Goal: Task Accomplishment & Management: Use online tool/utility

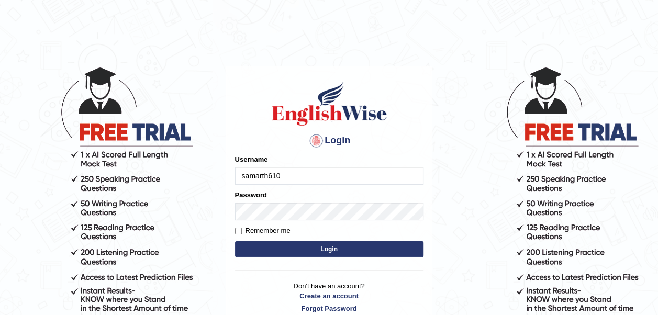
type input "samarth610"
click at [272, 252] on button "Login" at bounding box center [329, 249] width 188 height 16
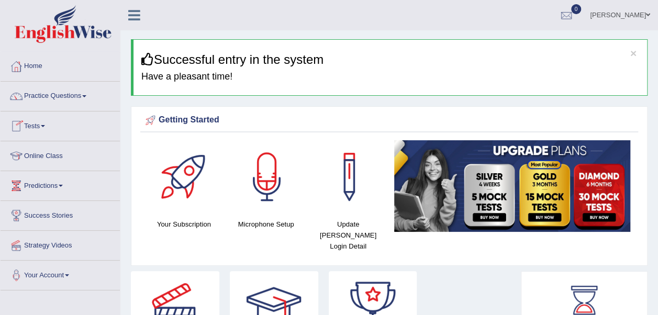
click at [49, 126] on link "Tests" at bounding box center [60, 125] width 119 height 26
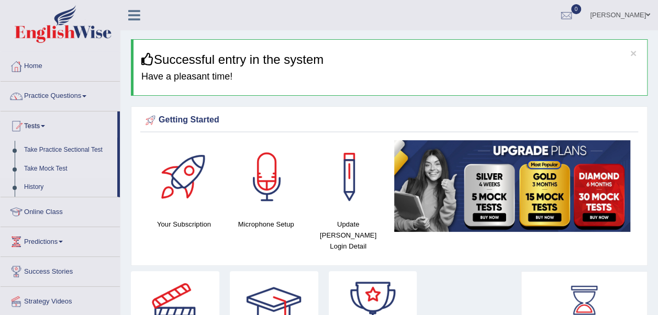
click at [42, 167] on link "Take Mock Test" at bounding box center [68, 169] width 98 height 19
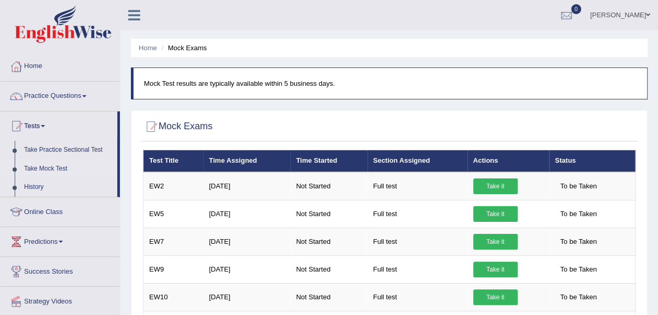
click at [188, 47] on li "Mock Exams" at bounding box center [183, 48] width 48 height 10
click at [37, 185] on link "History" at bounding box center [68, 187] width 98 height 19
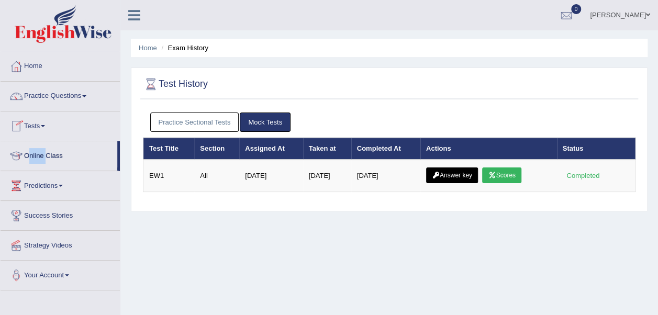
click at [46, 123] on link "Tests" at bounding box center [60, 125] width 119 height 26
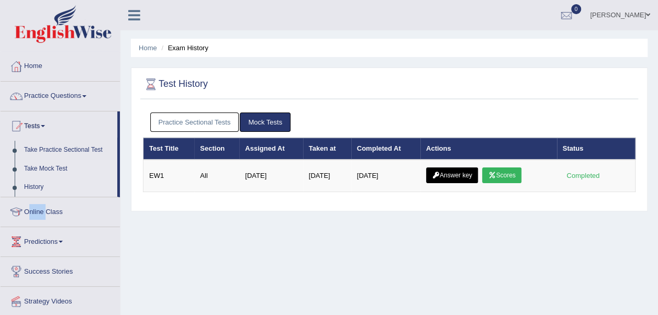
click at [42, 169] on link "Take Mock Test" at bounding box center [68, 169] width 98 height 19
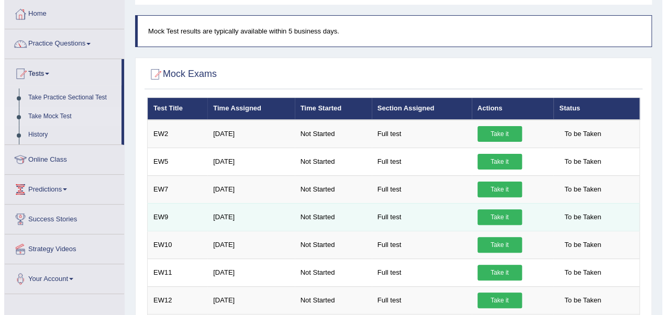
scroll to position [53, 0]
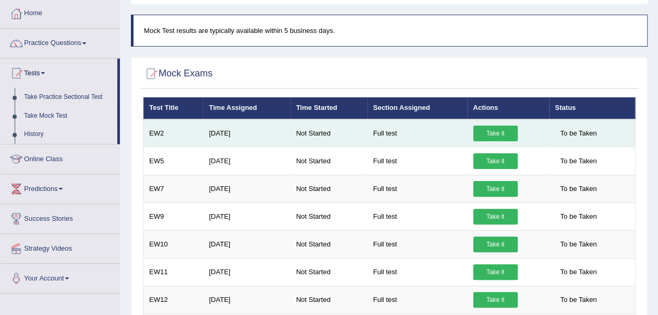
click at [493, 139] on link "Take it" at bounding box center [495, 134] width 44 height 16
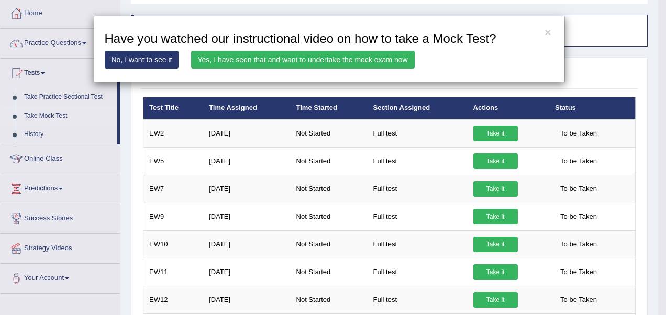
click at [285, 54] on link "Yes, I have seen that and want to undertake the mock exam now" at bounding box center [303, 60] width 224 height 18
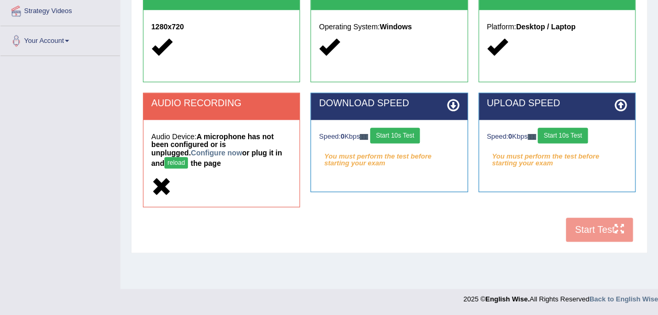
scroll to position [230, 0]
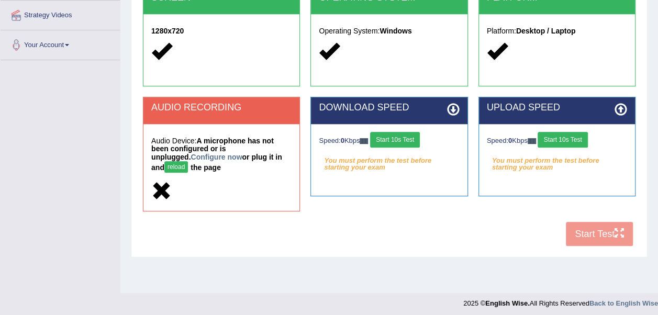
click at [413, 138] on button "Start 10s Test" at bounding box center [395, 140] width 50 height 16
click at [564, 139] on button "Start 10s Test" at bounding box center [563, 140] width 50 height 16
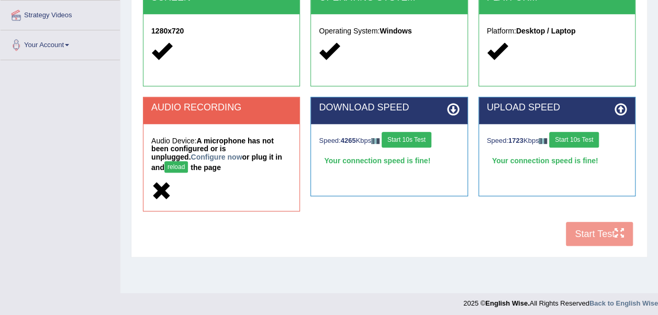
click at [600, 216] on div "COOKIES Cookies Enabled JAVASCRIPT Javascript Enabled BROWSER Browser: Chrome S…" at bounding box center [389, 64] width 498 height 375
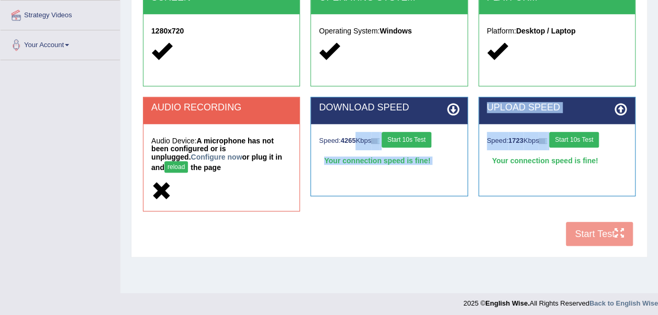
drag, startPoint x: 600, startPoint y: 216, endPoint x: 380, endPoint y: 225, distance: 220.0
click at [380, 225] on div "COOKIES Cookies Enabled JAVASCRIPT Javascript Enabled BROWSER Browser: Chrome S…" at bounding box center [389, 64] width 498 height 375
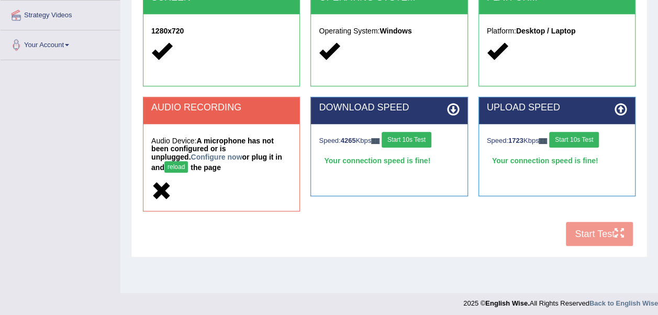
click at [326, 222] on div "COOKIES Cookies Enabled JAVASCRIPT Javascript Enabled BROWSER Browser: Chrome S…" at bounding box center [389, 64] width 498 height 375
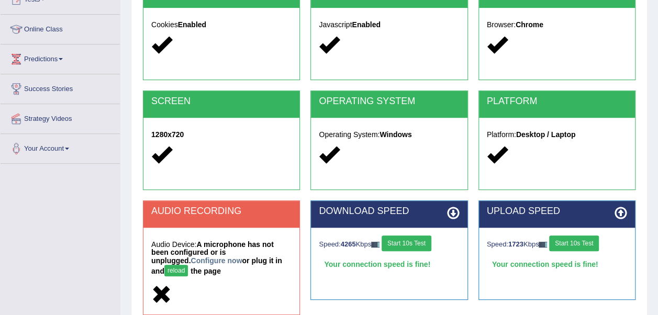
scroll to position [235, 0]
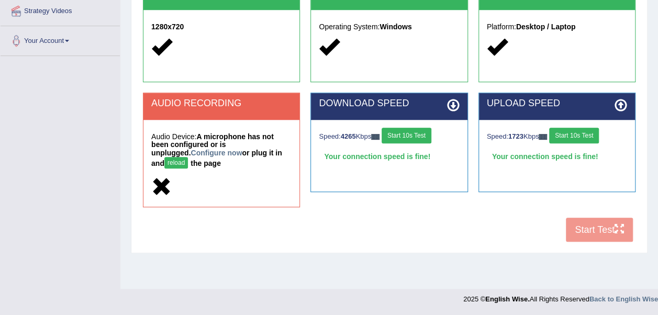
click at [586, 237] on div "COOKIES Cookies Enabled JAVASCRIPT Javascript Enabled BROWSER Browser: Chrome S…" at bounding box center [389, 60] width 498 height 375
click at [578, 132] on button "Start 10s Test" at bounding box center [574, 136] width 50 height 16
click at [188, 157] on button "reload" at bounding box center [176, 163] width 24 height 12
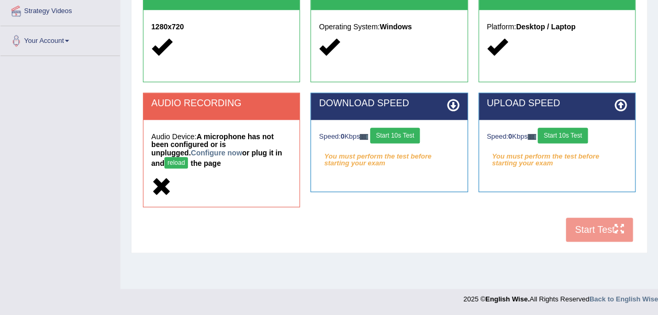
click at [590, 232] on div "COOKIES Cookies Enabled JAVASCRIPT Javascript Enabled BROWSER Browser: Chrome S…" at bounding box center [389, 60] width 498 height 375
click at [407, 142] on button "Start 10s Test" at bounding box center [395, 136] width 50 height 16
click at [567, 136] on button "Start 10s Test" at bounding box center [563, 136] width 50 height 16
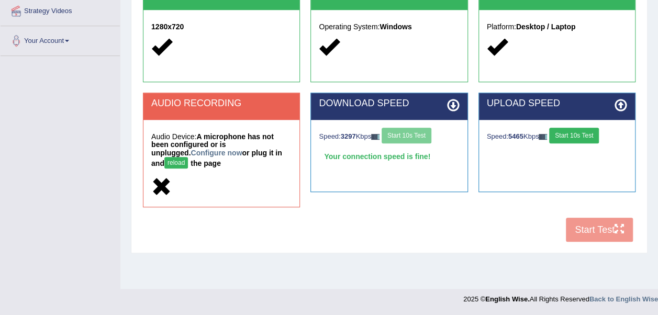
click at [607, 222] on div "COOKIES Cookies Enabled JAVASCRIPT Javascript Enabled BROWSER Browser: Chrome S…" at bounding box center [389, 60] width 498 height 375
click at [242, 149] on link "Configure now" at bounding box center [216, 153] width 51 height 8
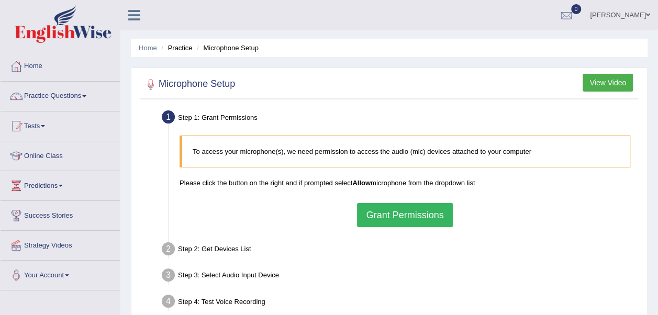
click at [388, 214] on button "Grant Permissions" at bounding box center [404, 215] width 95 height 24
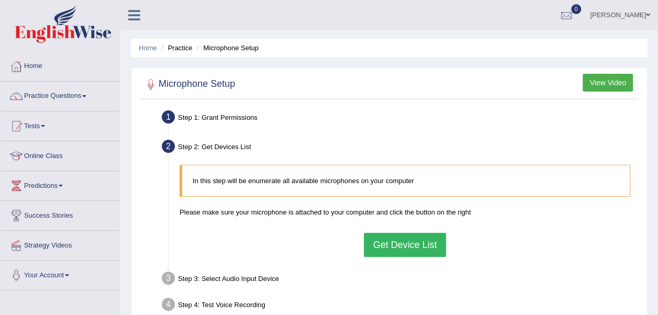
click at [381, 239] on button "Get Device List" at bounding box center [405, 245] width 82 height 24
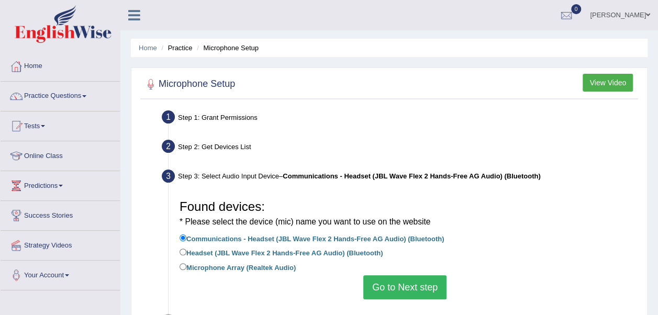
click at [411, 281] on button "Go to Next step" at bounding box center [404, 287] width 83 height 24
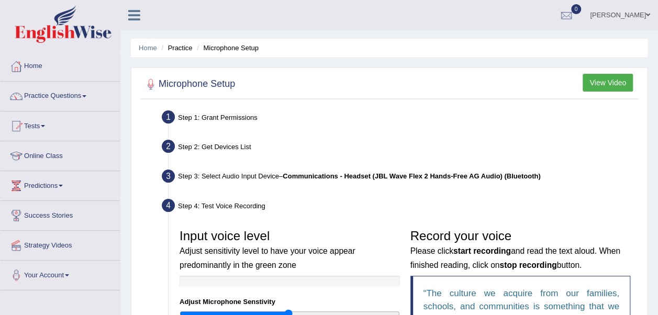
scroll to position [258, 0]
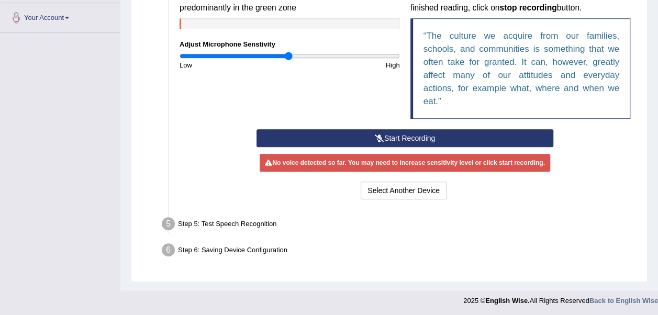
click at [398, 136] on button "Start Recording" at bounding box center [405, 138] width 297 height 18
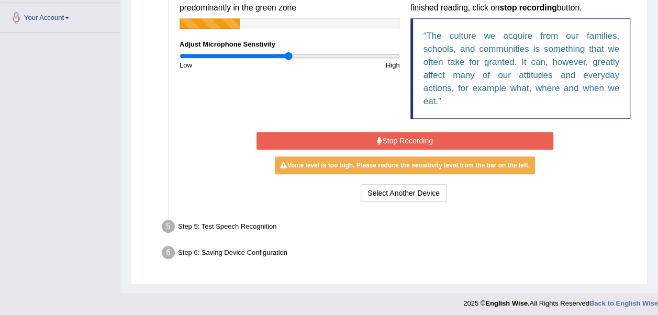
click at [391, 135] on button "Stop Recording" at bounding box center [405, 141] width 297 height 18
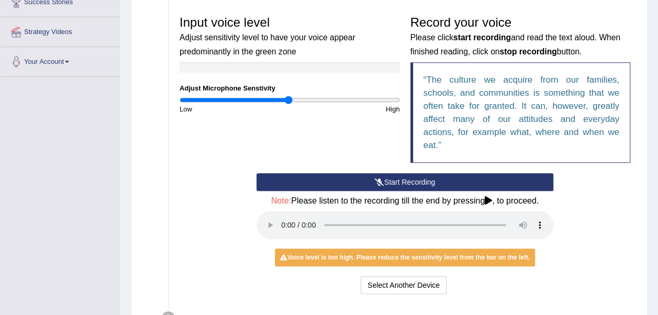
scroll to position [308, 0]
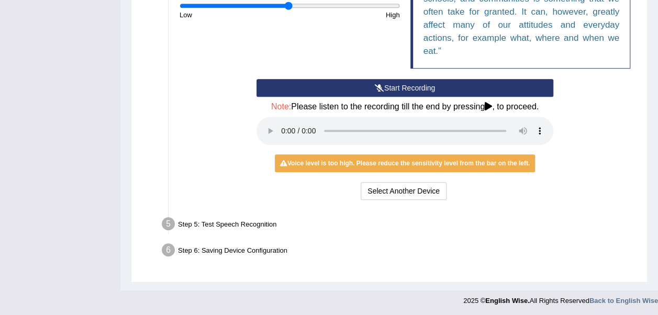
click at [384, 92] on button "Start Recording" at bounding box center [405, 88] width 297 height 18
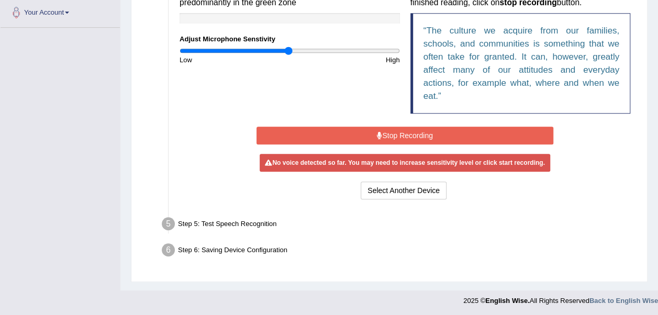
scroll to position [260, 0]
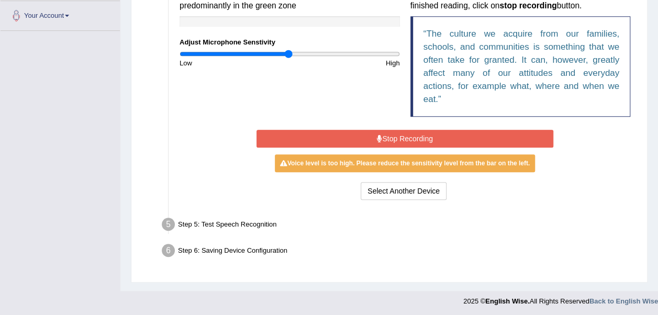
click at [378, 132] on button "Stop Recording" at bounding box center [405, 139] width 297 height 18
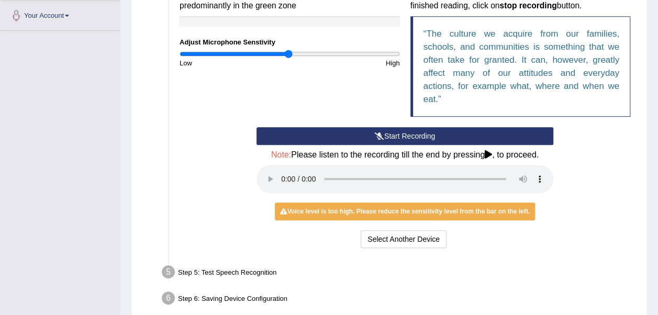
click at [381, 138] on icon at bounding box center [379, 135] width 9 height 7
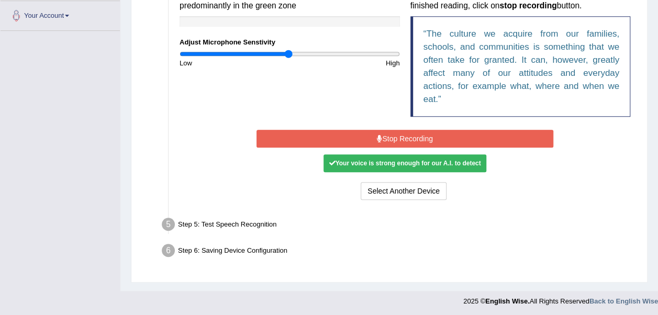
click at [381, 138] on icon at bounding box center [379, 138] width 5 height 7
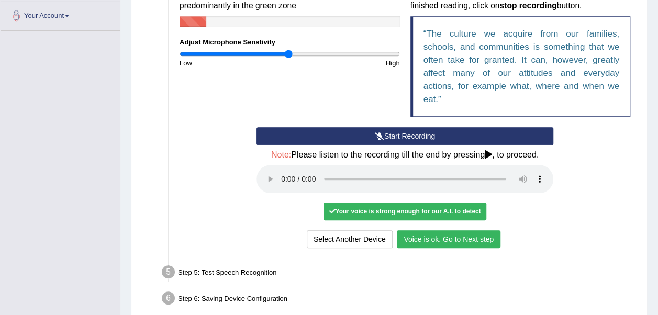
click at [452, 239] on button "Voice is ok. Go to Next step" at bounding box center [449, 239] width 104 height 18
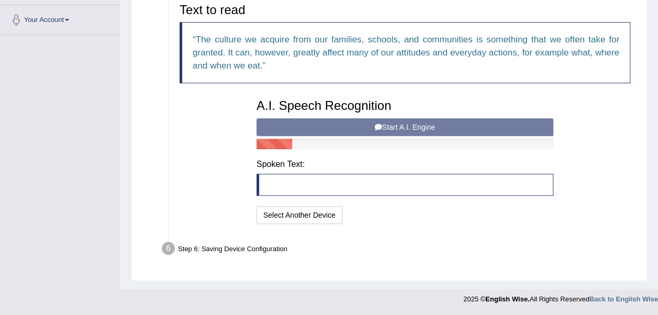
scroll to position [253, 0]
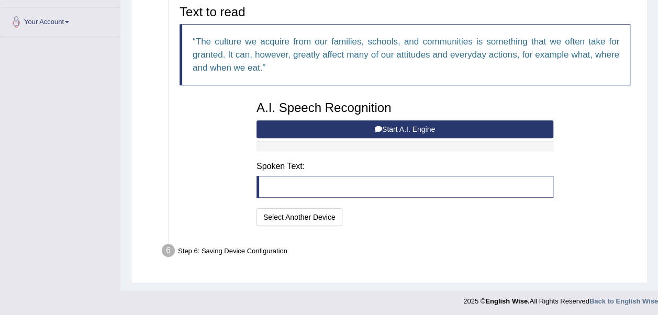
click at [405, 130] on button "Start A.I. Engine" at bounding box center [405, 129] width 297 height 18
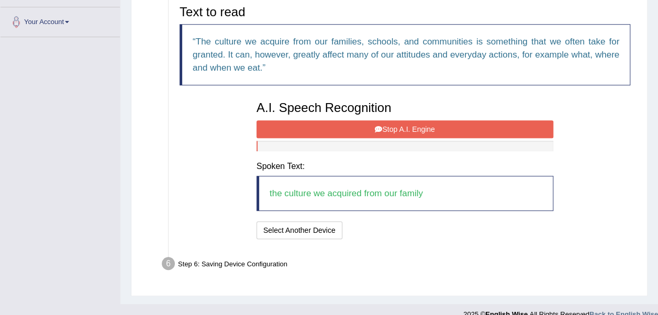
click at [405, 130] on button "Stop A.I. Engine" at bounding box center [405, 129] width 297 height 18
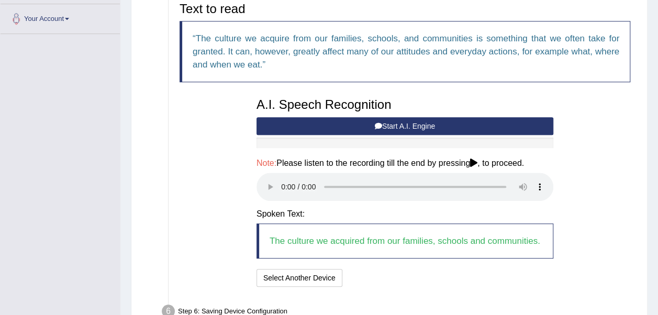
scroll to position [317, 0]
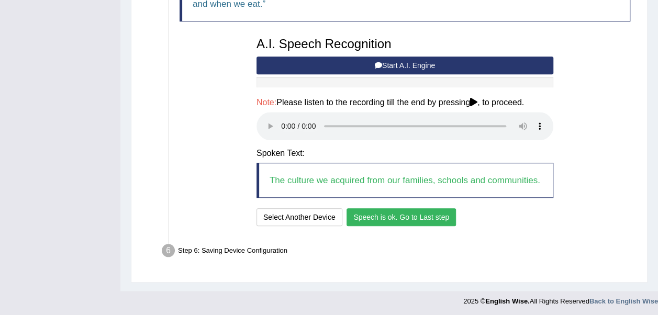
click at [362, 216] on button "Speech is ok. Go to Last step" at bounding box center [401, 217] width 109 height 18
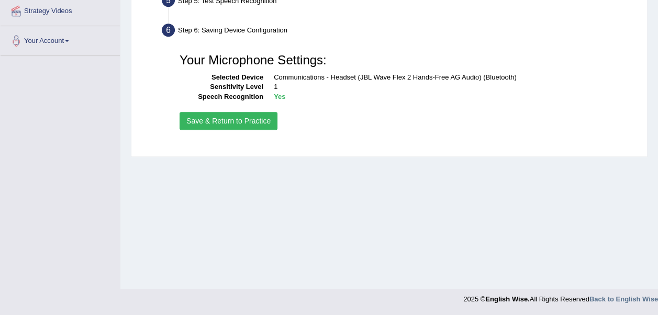
click at [242, 120] on button "Save & Return to Practice" at bounding box center [229, 121] width 98 height 18
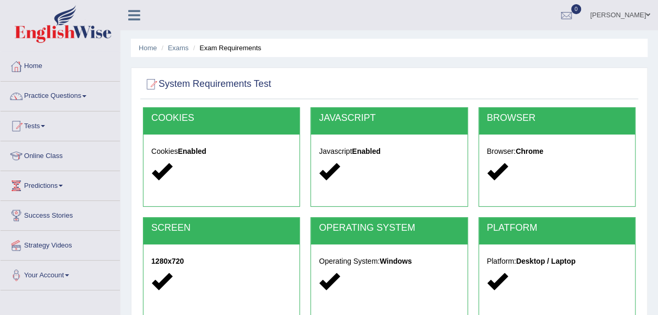
scroll to position [235, 0]
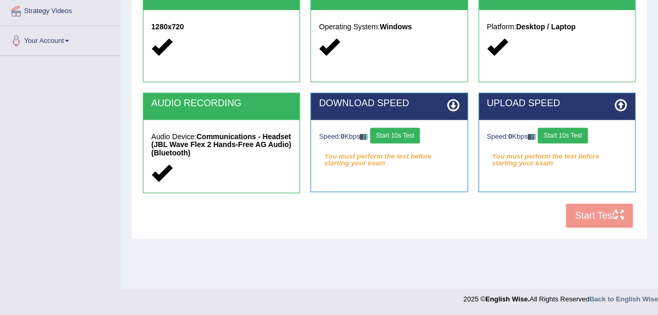
click at [415, 137] on button "Start 10s Test" at bounding box center [395, 136] width 50 height 16
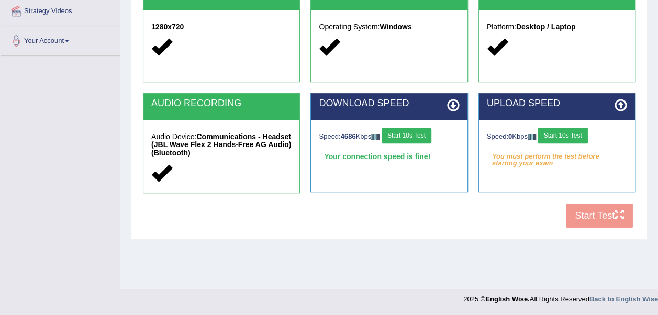
drag, startPoint x: 561, startPoint y: 144, endPoint x: 561, endPoint y: 128, distance: 16.2
click at [561, 128] on div "Speed: 0 Kbps Start 10s Test" at bounding box center [557, 137] width 140 height 18
click at [564, 135] on button "Start 10s Test" at bounding box center [563, 136] width 50 height 16
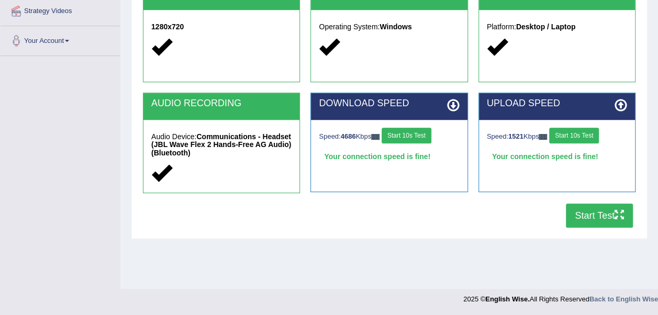
click at [590, 212] on button "Start Test" at bounding box center [599, 216] width 67 height 24
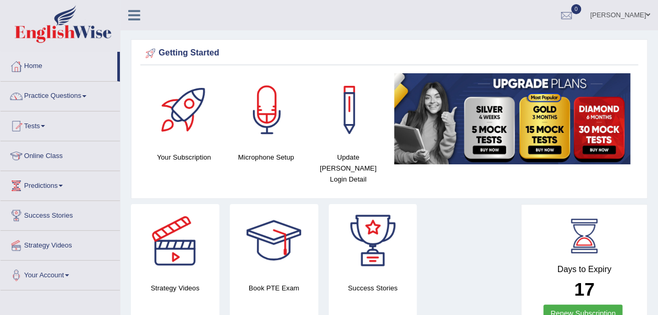
click at [44, 127] on link "Tests" at bounding box center [60, 125] width 119 height 26
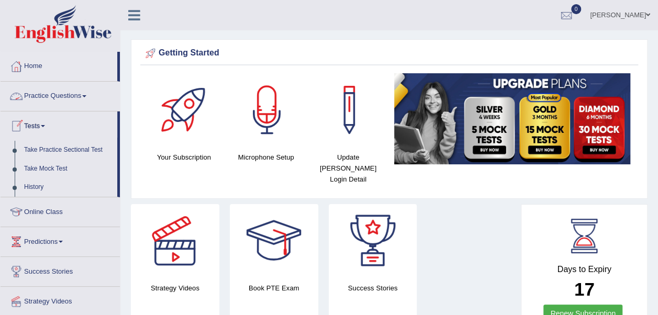
click at [54, 93] on link "Practice Questions" at bounding box center [60, 95] width 119 height 26
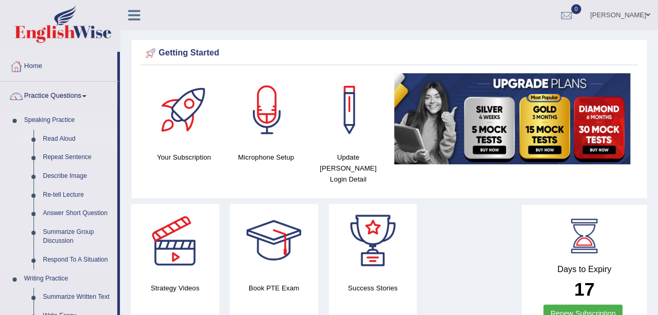
click at [62, 133] on link "Read Aloud" at bounding box center [77, 139] width 79 height 19
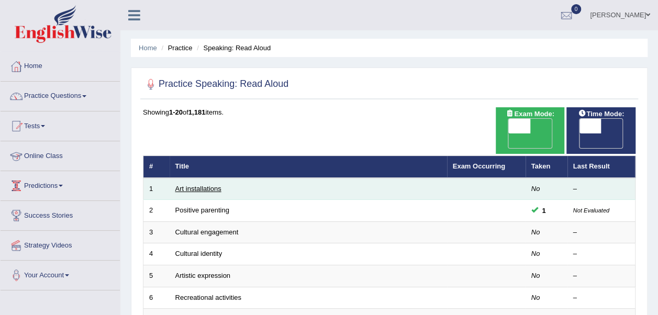
click at [182, 185] on link "Art installations" at bounding box center [198, 189] width 46 height 8
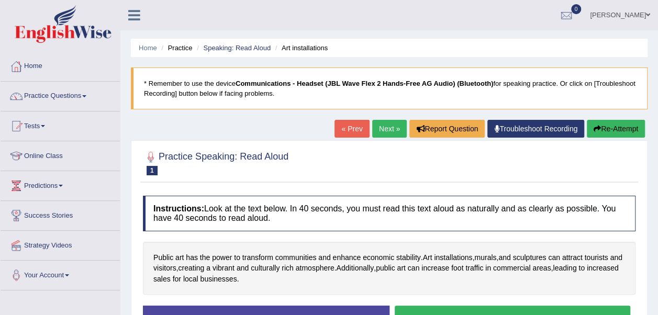
scroll to position [154, 0]
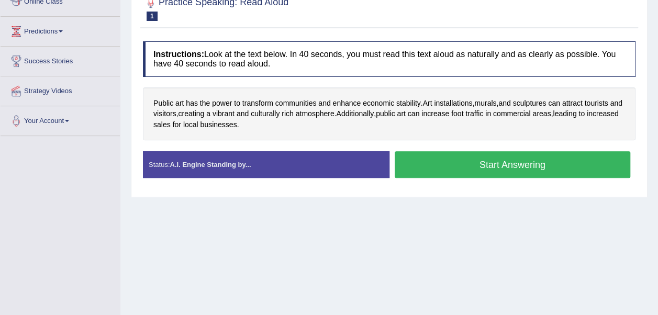
click at [455, 176] on button "Start Answering" at bounding box center [513, 164] width 236 height 27
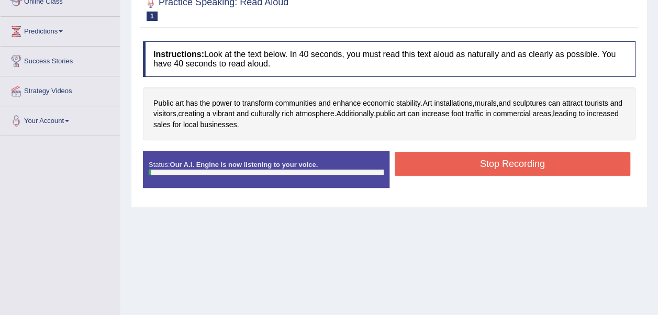
click at [455, 173] on button "Stop Recording" at bounding box center [513, 164] width 236 height 24
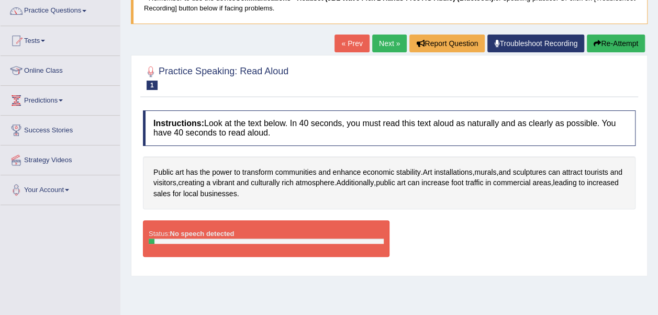
scroll to position [97, 0]
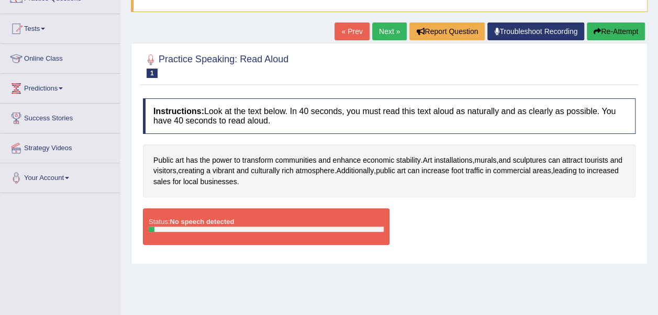
click at [396, 31] on link "Next »" at bounding box center [389, 32] width 35 height 18
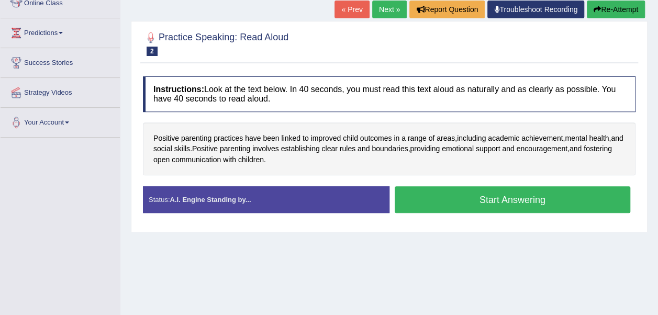
click at [433, 203] on button "Start Answering" at bounding box center [513, 199] width 236 height 27
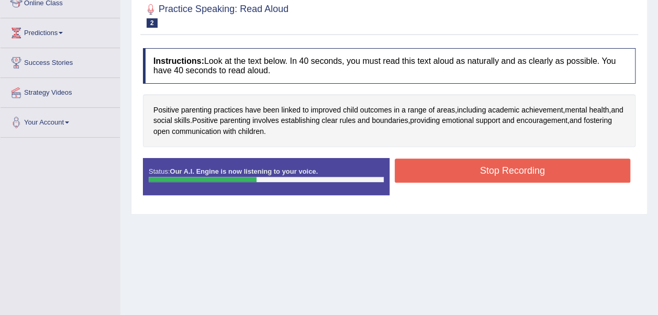
click at [431, 180] on button "Stop Recording" at bounding box center [513, 171] width 236 height 24
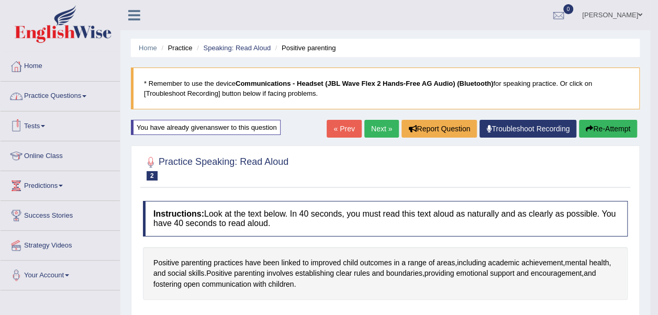
click at [41, 124] on link "Tests" at bounding box center [60, 125] width 119 height 26
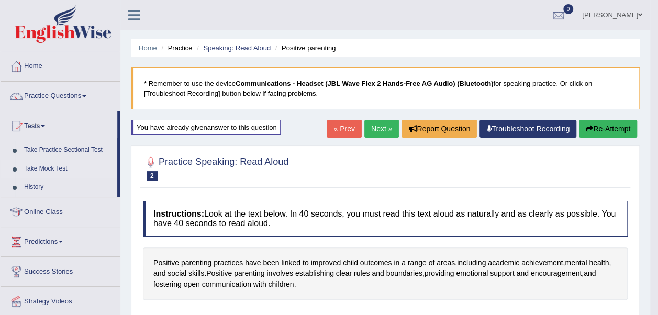
click at [44, 168] on link "Take Mock Test" at bounding box center [68, 169] width 98 height 19
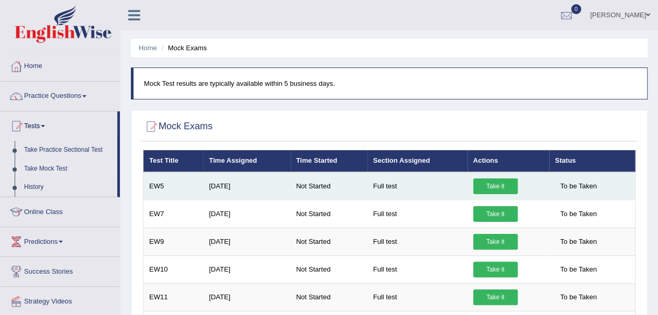
click at [502, 184] on link "Take it" at bounding box center [495, 187] width 44 height 16
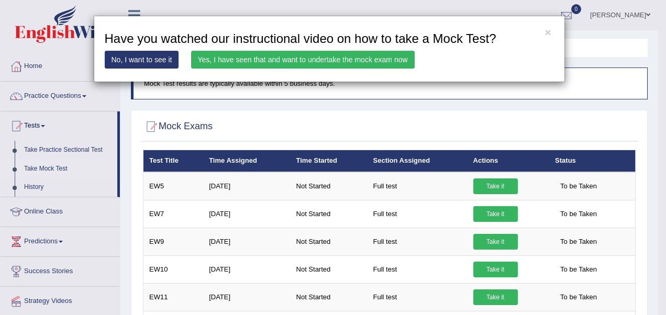
click at [385, 55] on link "Yes, I have seen that and want to undertake the mock exam now" at bounding box center [303, 60] width 224 height 18
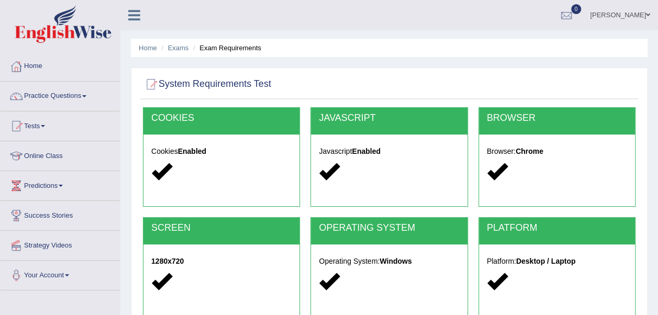
scroll to position [235, 0]
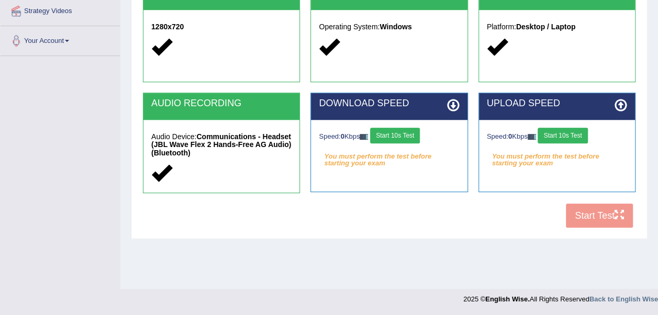
click at [397, 136] on button "Start 10s Test" at bounding box center [395, 136] width 50 height 16
click at [568, 136] on button "Start 10s Test" at bounding box center [563, 136] width 50 height 16
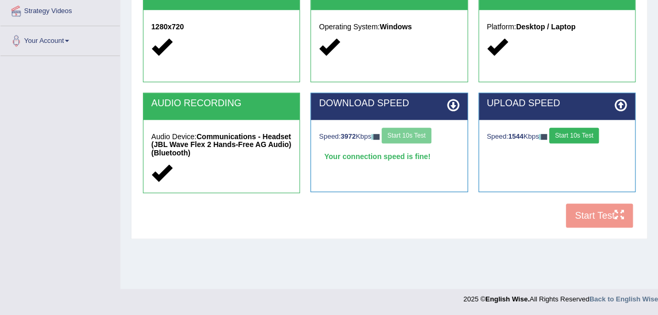
click at [568, 136] on button "Start 10s Test" at bounding box center [574, 136] width 50 height 16
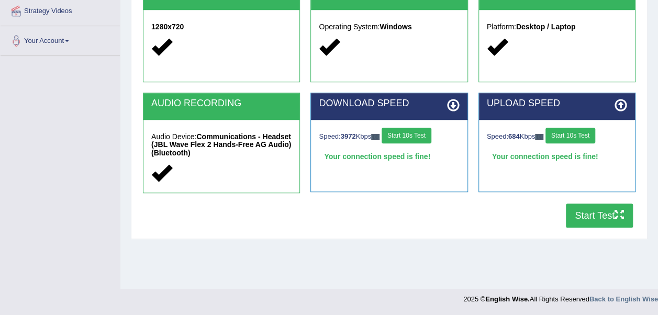
click at [587, 212] on button "Start Test" at bounding box center [599, 216] width 67 height 24
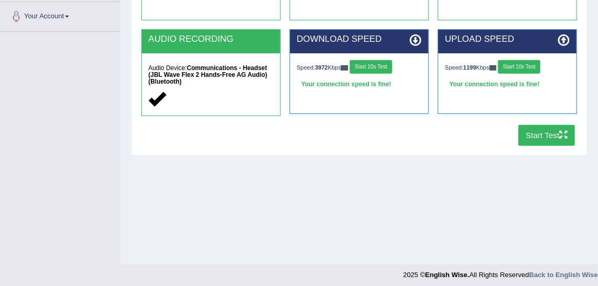
scroll to position [256, 0]
